Goal: Task Accomplishment & Management: Use online tool/utility

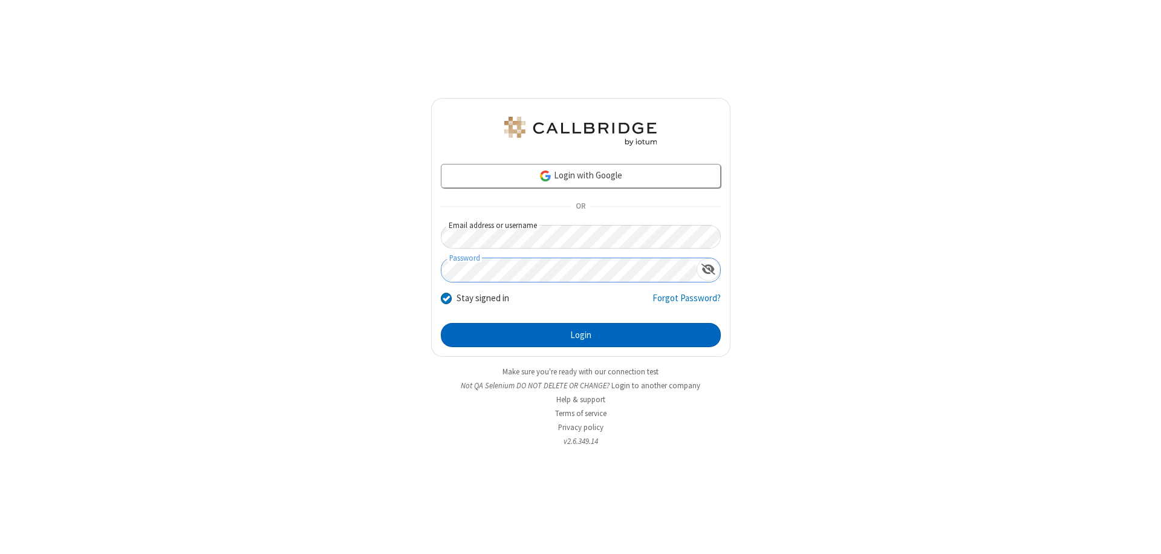
click at [581, 335] on button "Login" at bounding box center [581, 335] width 280 height 24
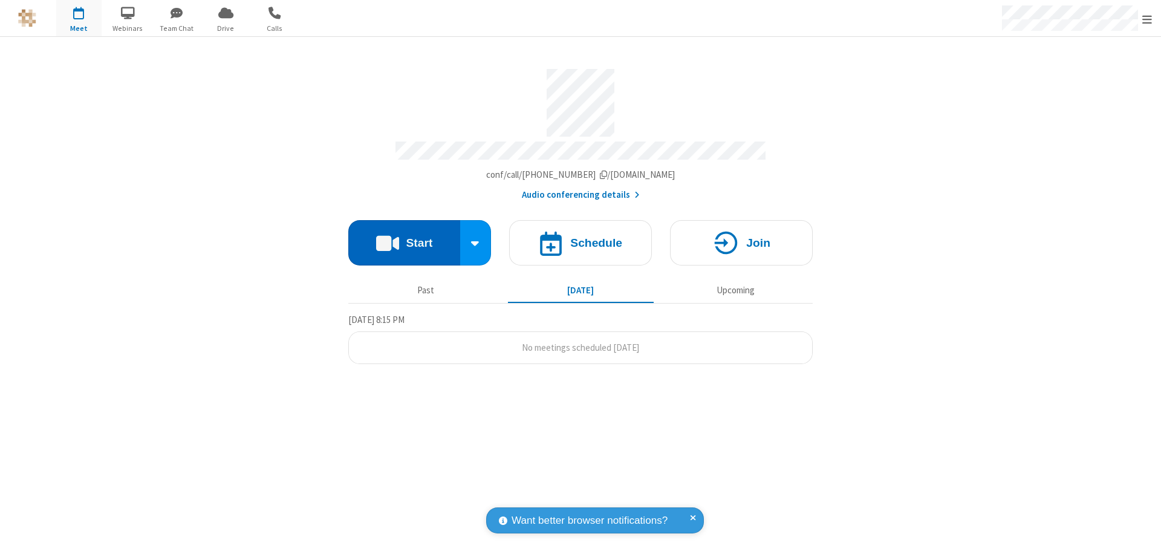
click at [404, 237] on button "Start" at bounding box center [404, 242] width 112 height 45
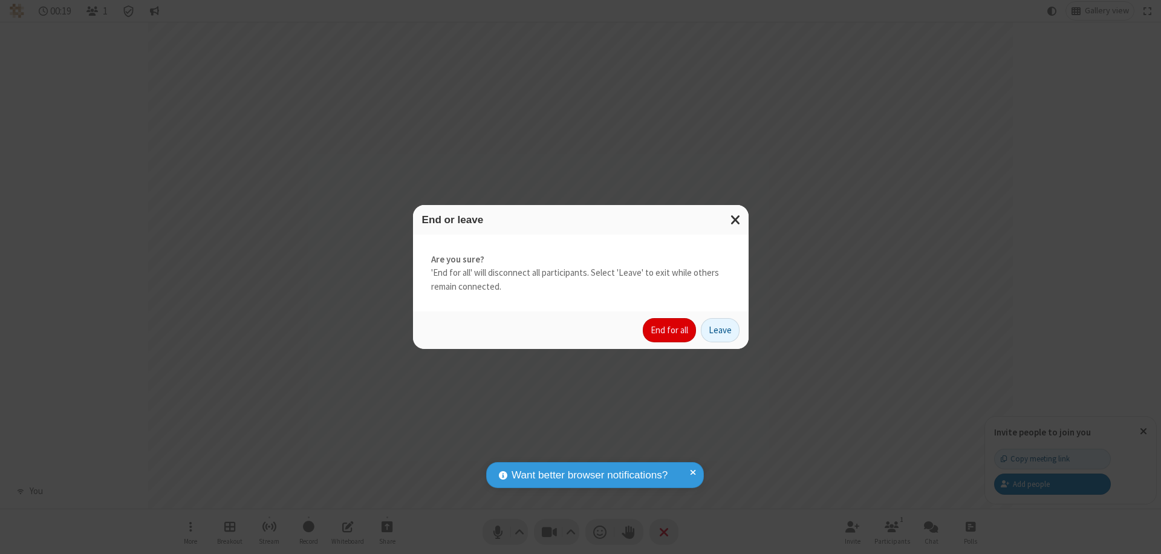
click at [670, 330] on button "End for all" at bounding box center [669, 330] width 53 height 24
